Goal: Check status: Check status

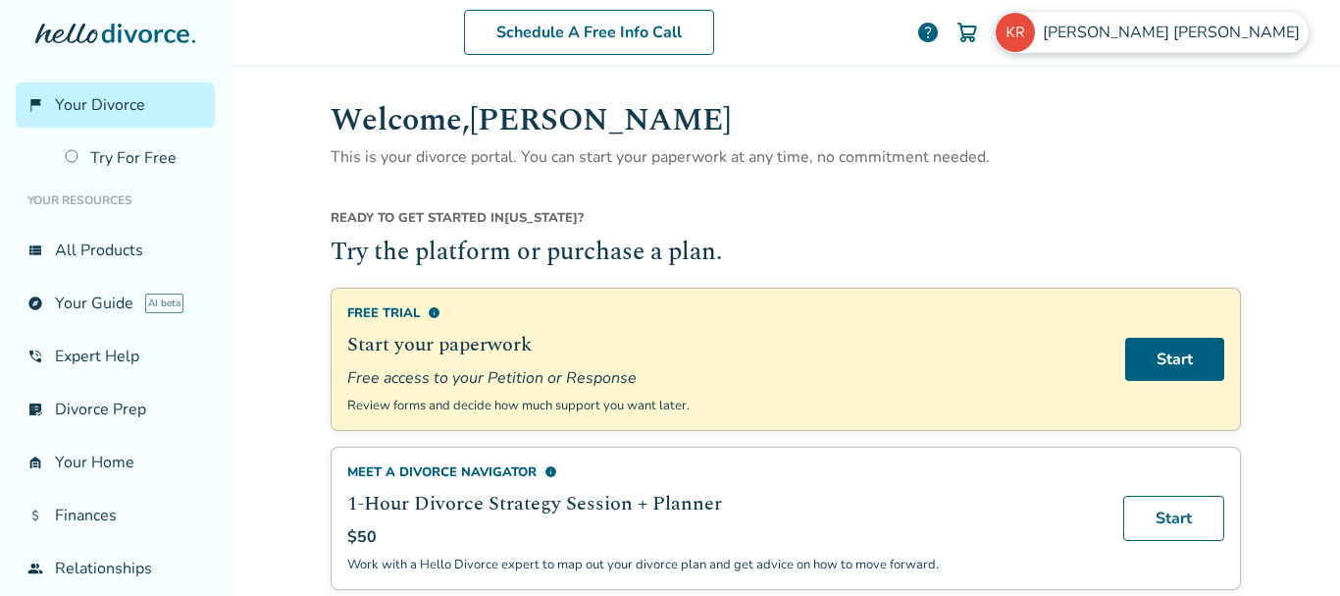
click at [1176, 31] on span "KAREN RENTROP" at bounding box center [1175, 33] width 265 height 22
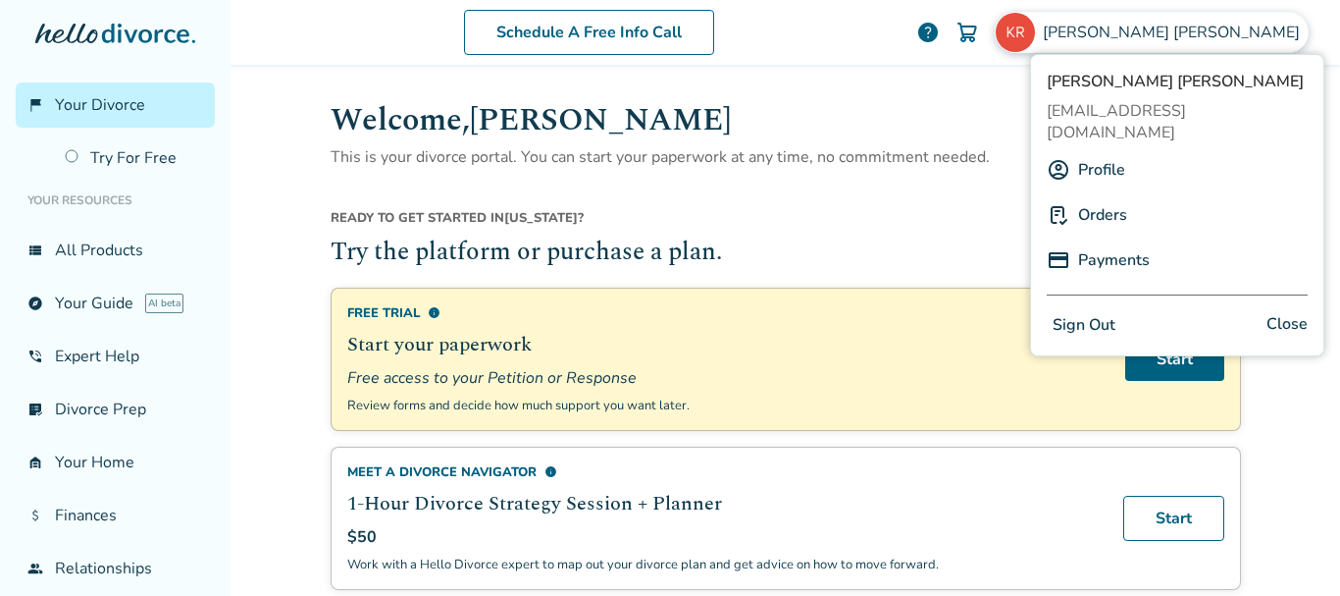
click at [1108, 196] on link "Orders" at bounding box center [1102, 214] width 49 height 37
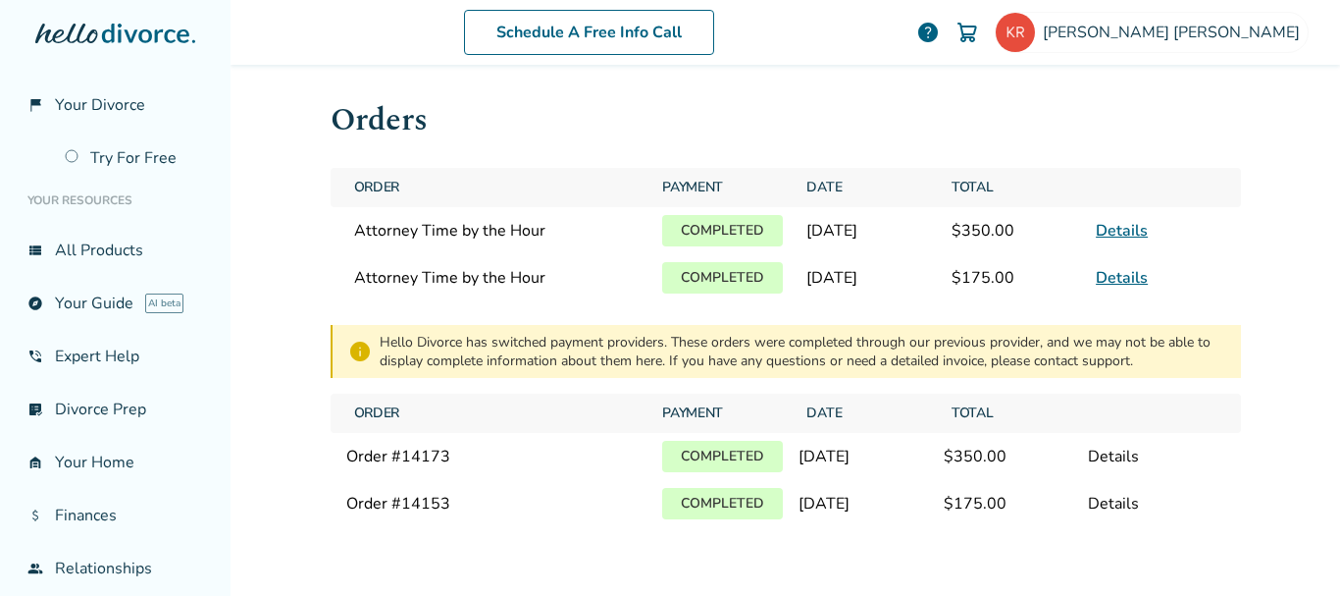
click at [1114, 277] on link "Details" at bounding box center [1122, 278] width 52 height 22
click at [1105, 228] on link "Details" at bounding box center [1122, 231] width 52 height 22
click at [1253, 36] on span "[PERSON_NAME]" at bounding box center [1175, 33] width 265 height 22
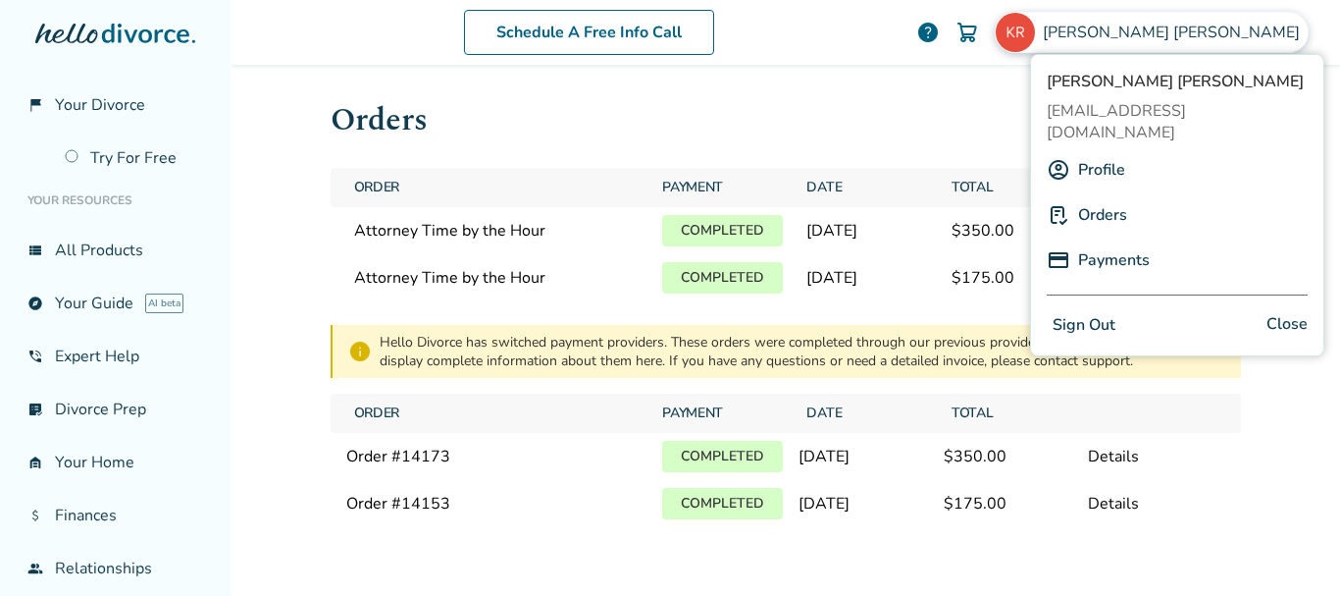
click at [1122, 241] on link "Payments" at bounding box center [1114, 259] width 72 height 37
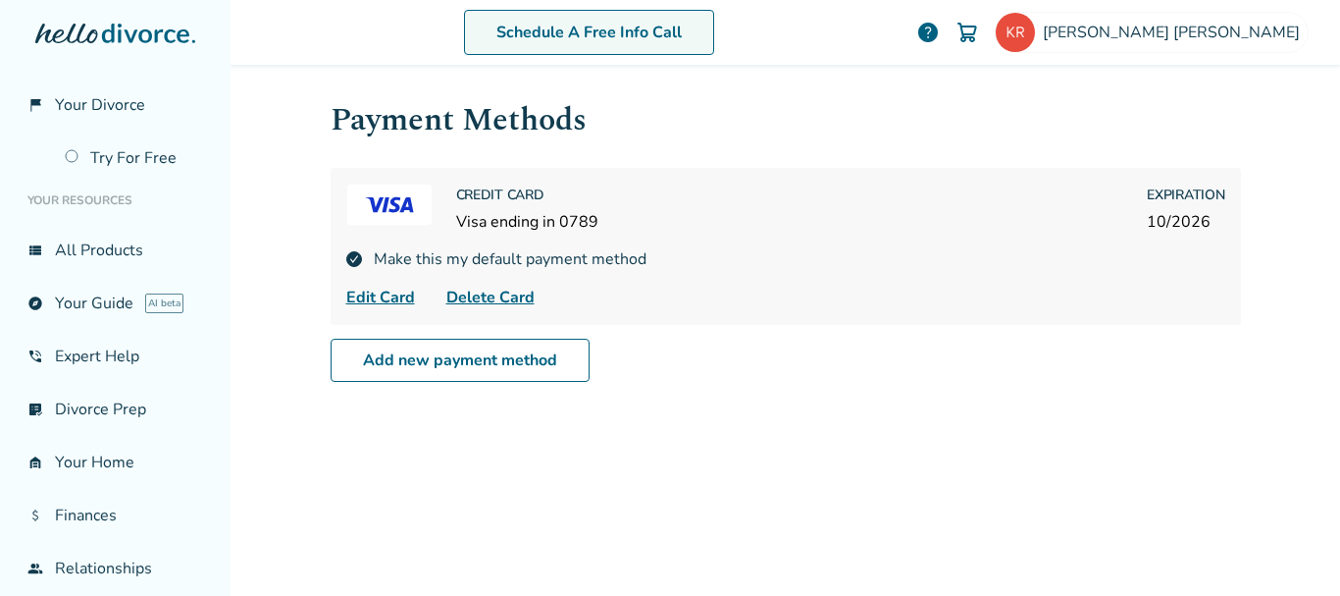
click at [635, 30] on link "Schedule A Free Info Call" at bounding box center [589, 32] width 250 height 45
click at [1215, 37] on span "[PERSON_NAME]" at bounding box center [1175, 33] width 265 height 22
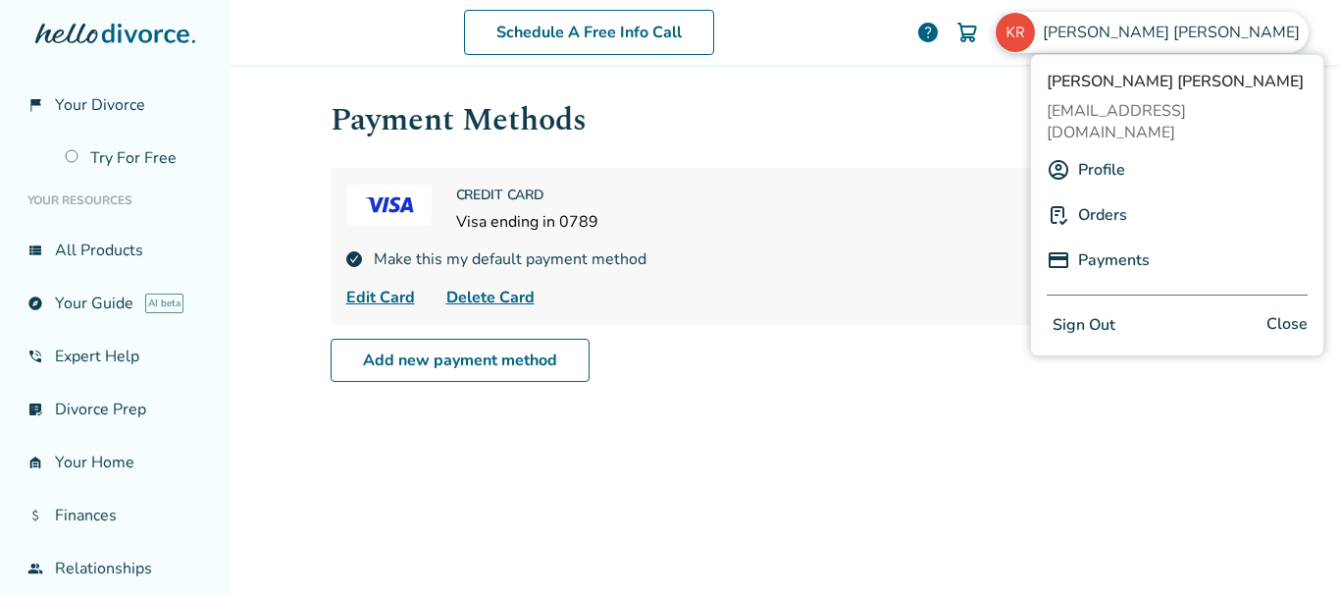
click at [1067, 311] on button "Sign Out" at bounding box center [1084, 325] width 75 height 28
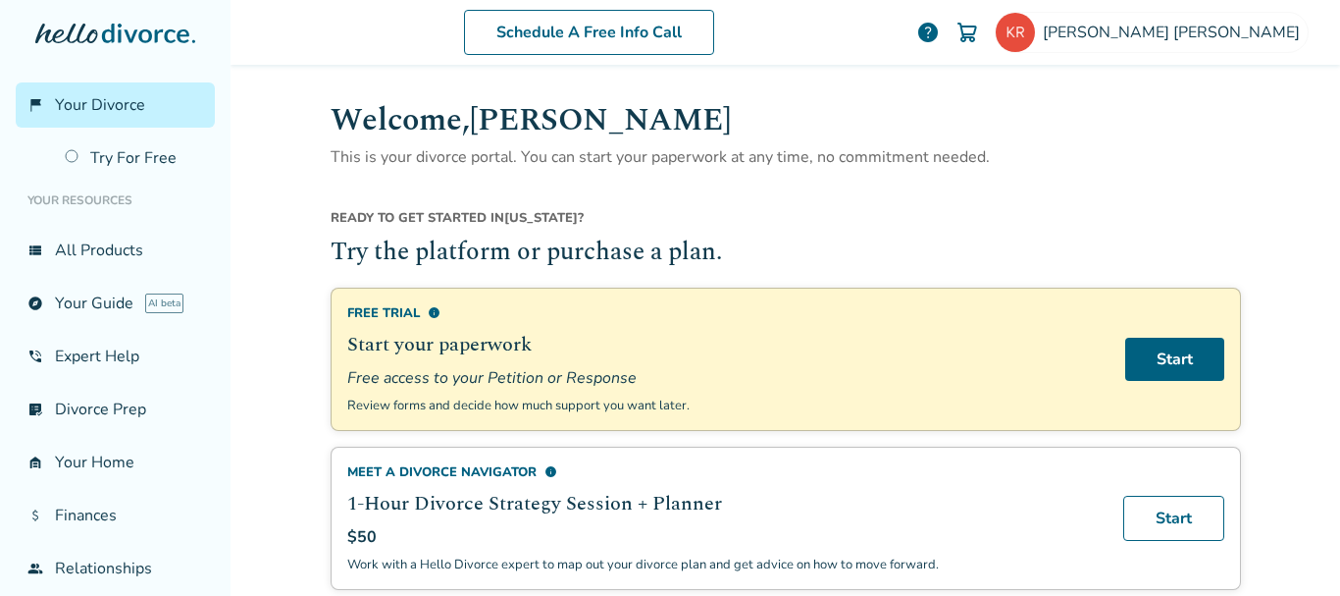
drag, startPoint x: 1331, startPoint y: 48, endPoint x: 981, endPoint y: 187, distance: 377.0
click at [1182, 36] on span "[PERSON_NAME]" at bounding box center [1175, 33] width 265 height 22
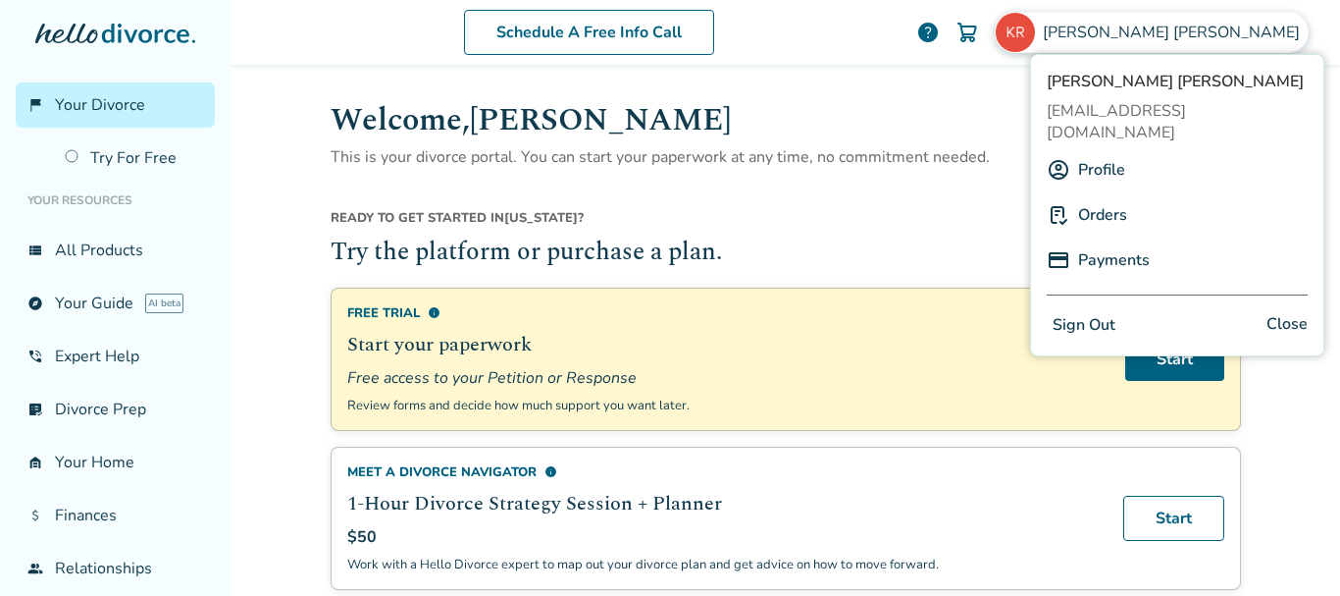
click at [1085, 311] on button "Sign Out" at bounding box center [1084, 325] width 75 height 28
